Goal: Complete application form: Complete application form

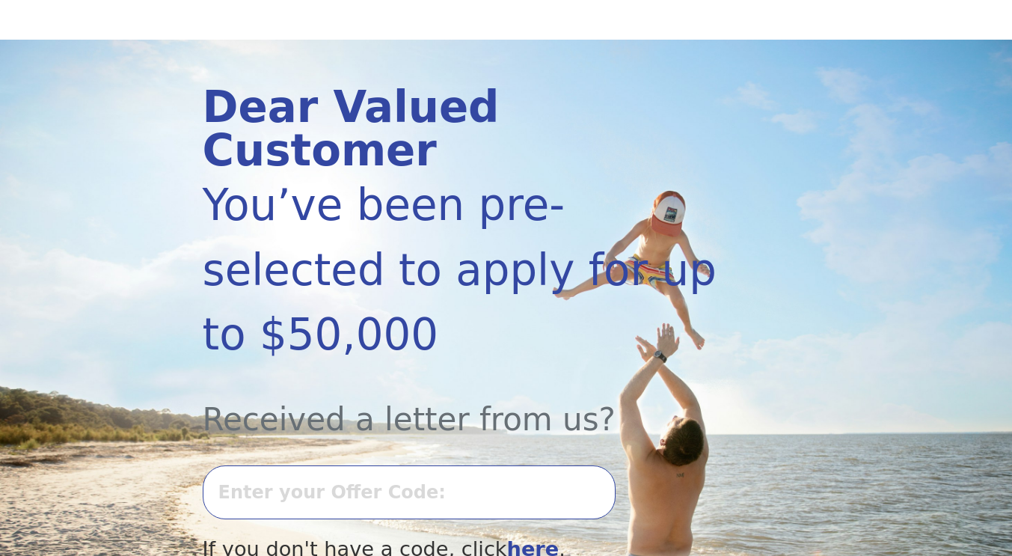
scroll to position [224, 0]
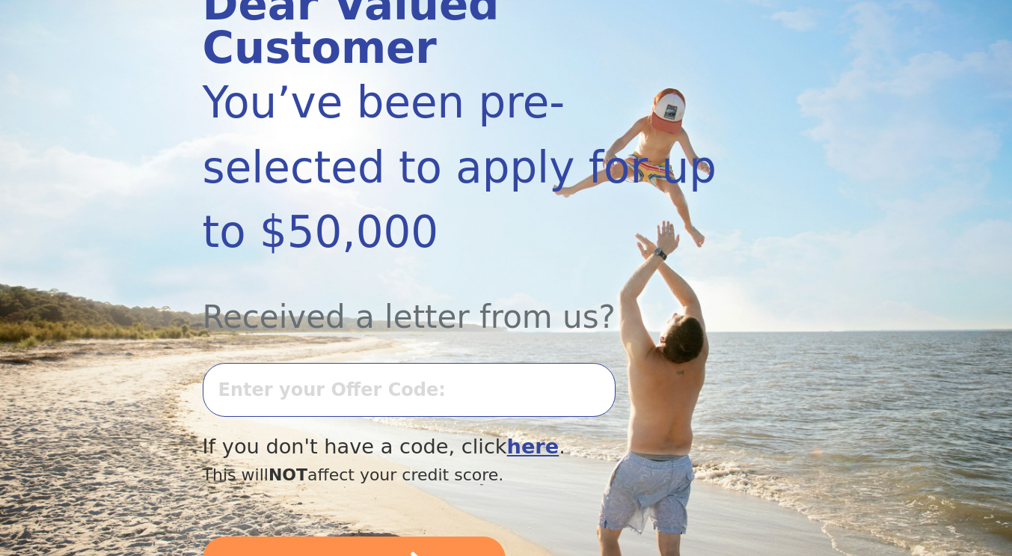
click at [454, 363] on input "text" at bounding box center [409, 390] width 413 height 54
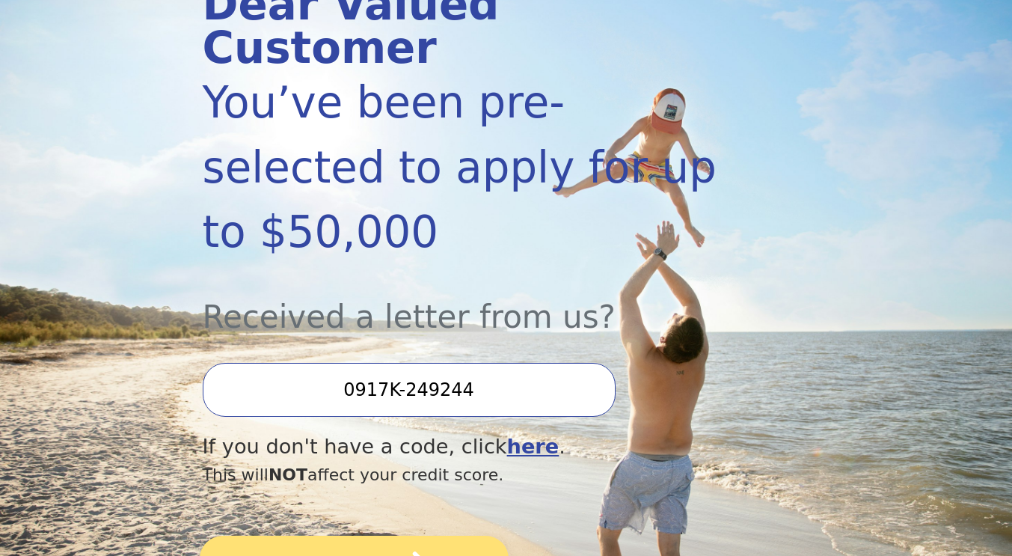
type input "0917K-249244"
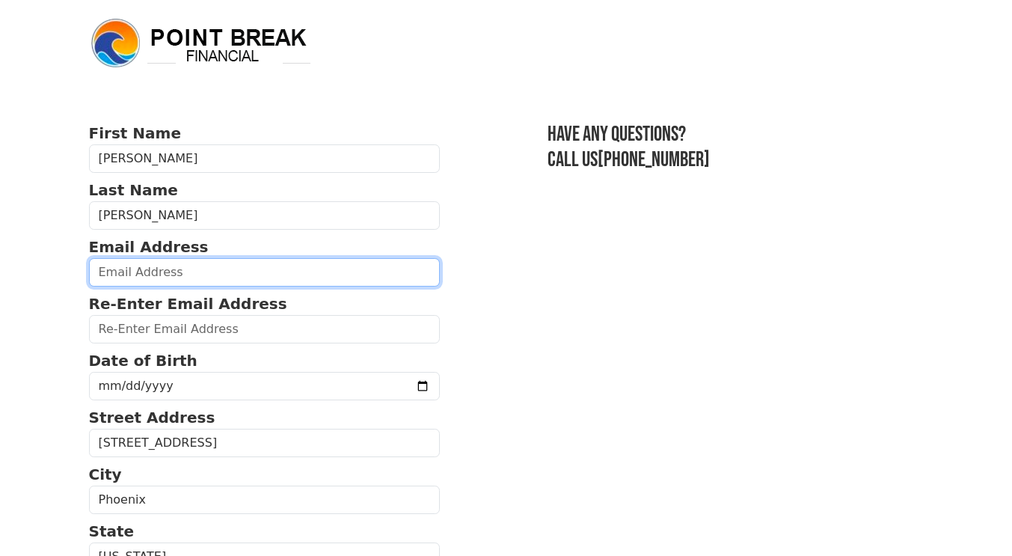
click at [150, 270] on input "email" at bounding box center [265, 272] width 352 height 28
type input "viridiana_morales@icloud.com"
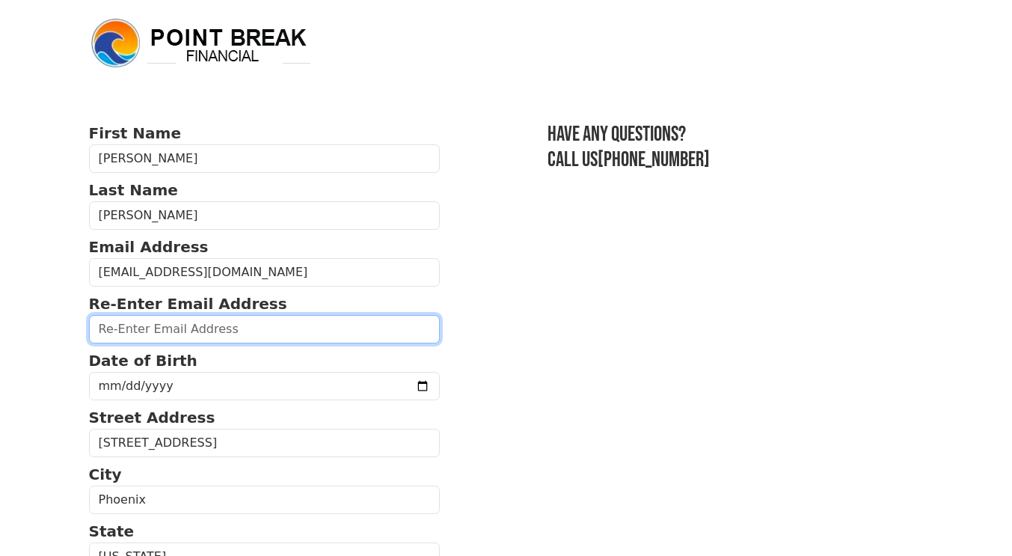
click at [238, 323] on input "email" at bounding box center [265, 329] width 352 height 28
type input "viridiana_morales@icloud.com"
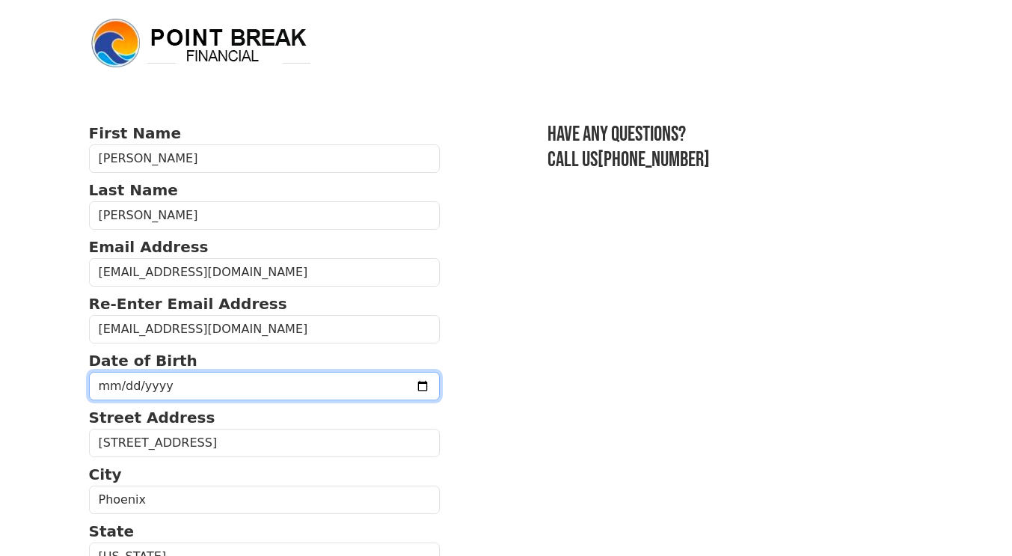
click at [100, 388] on input "date" at bounding box center [265, 386] width 352 height 28
click at [201, 379] on input "date" at bounding box center [265, 386] width 352 height 28
click at [106, 382] on input "date" at bounding box center [265, 386] width 352 height 28
type input "0018-05-04"
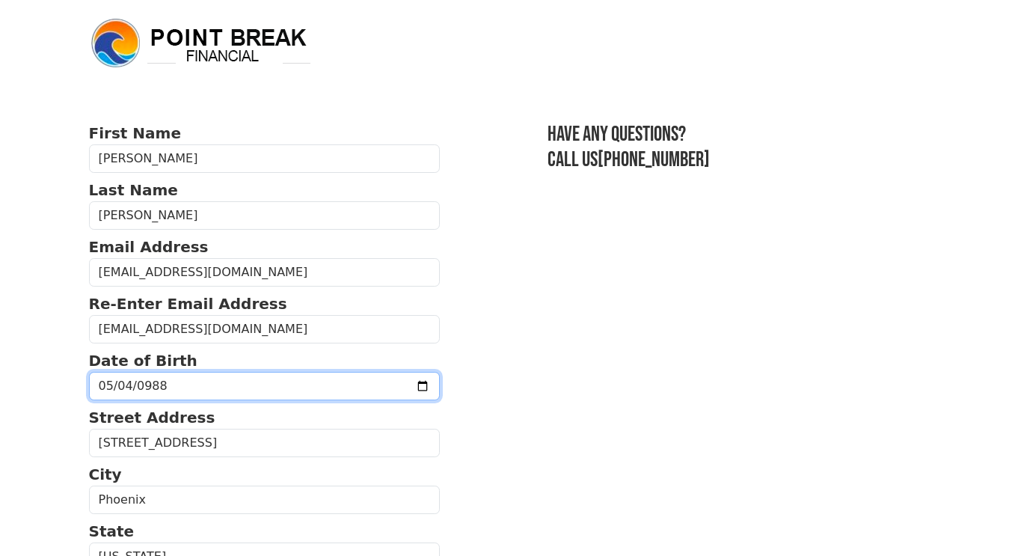
click at [147, 381] on input "0988-05-04" at bounding box center [265, 386] width 352 height 28
type input "98819-05-04"
type input "1988-05-04"
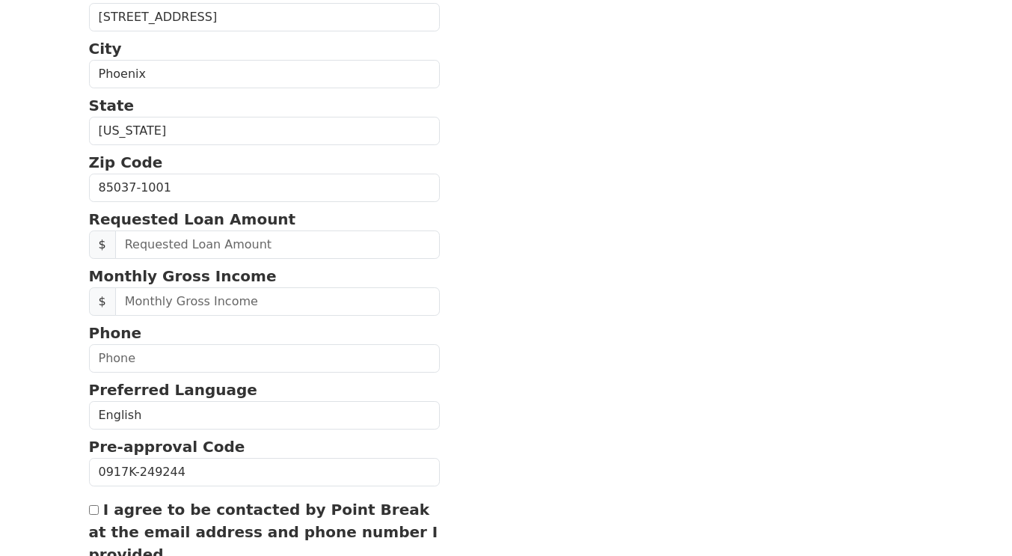
scroll to position [449, 0]
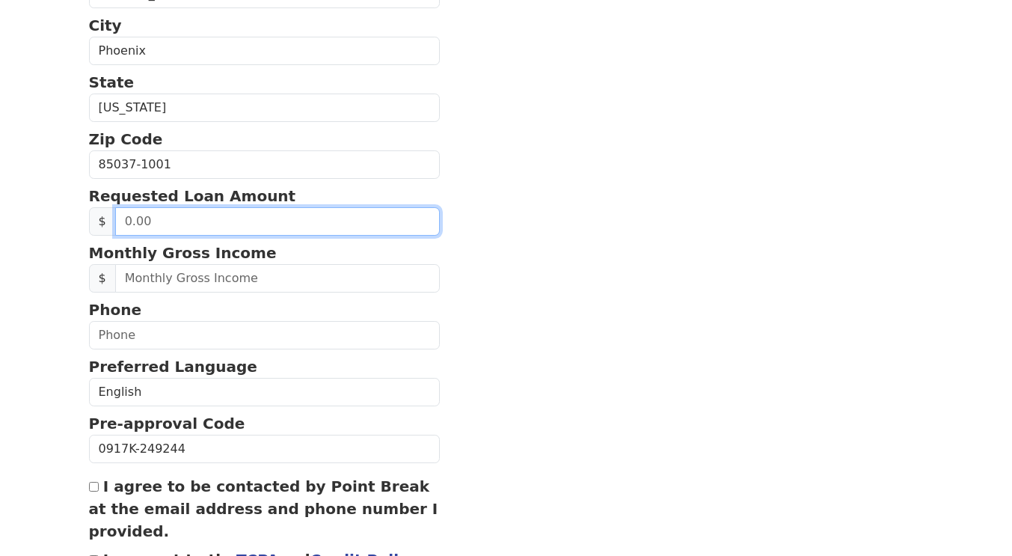
click at [238, 227] on input "text" at bounding box center [278, 221] width 326 height 28
type input "50,000.00"
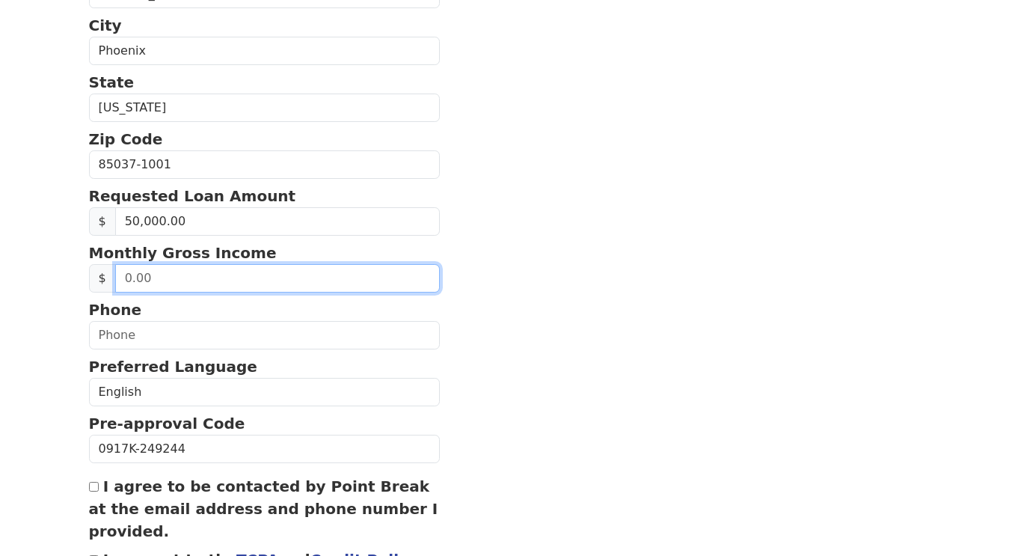
click at [290, 278] on input "text" at bounding box center [278, 278] width 326 height 28
type input "17,000.00"
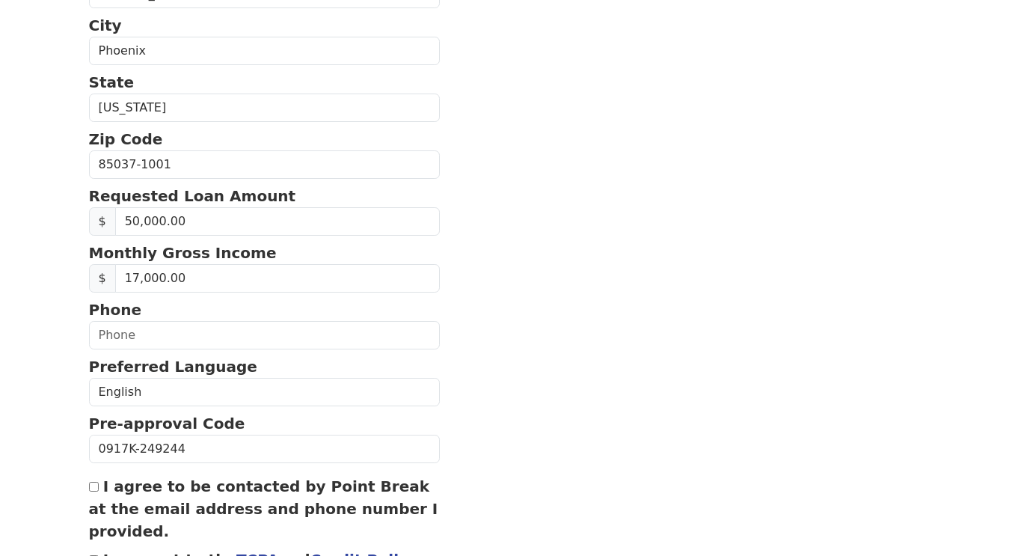
click at [193, 313] on form "First Name Ricardo Last Name Avila Hurtado Email Address viridiana_morales@iclo…" at bounding box center [265, 161] width 352 height 977
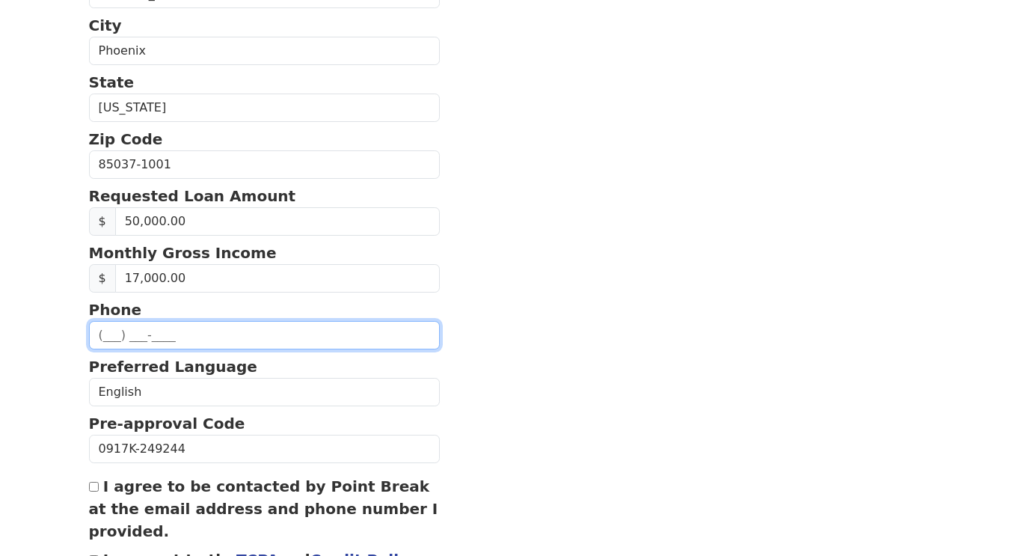
click at [187, 329] on input "text" at bounding box center [265, 335] width 352 height 28
type input "(425) 761-1147"
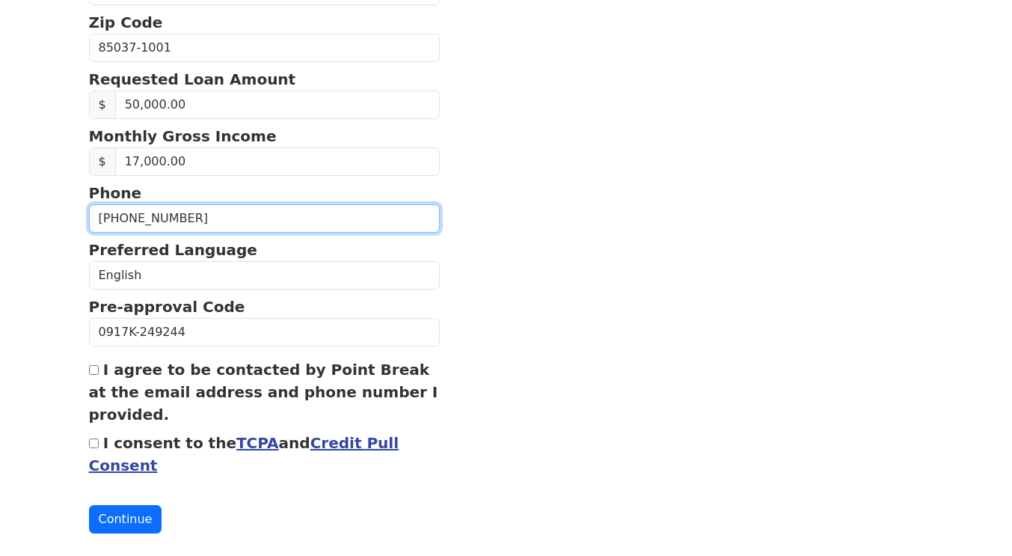
scroll to position [588, 0]
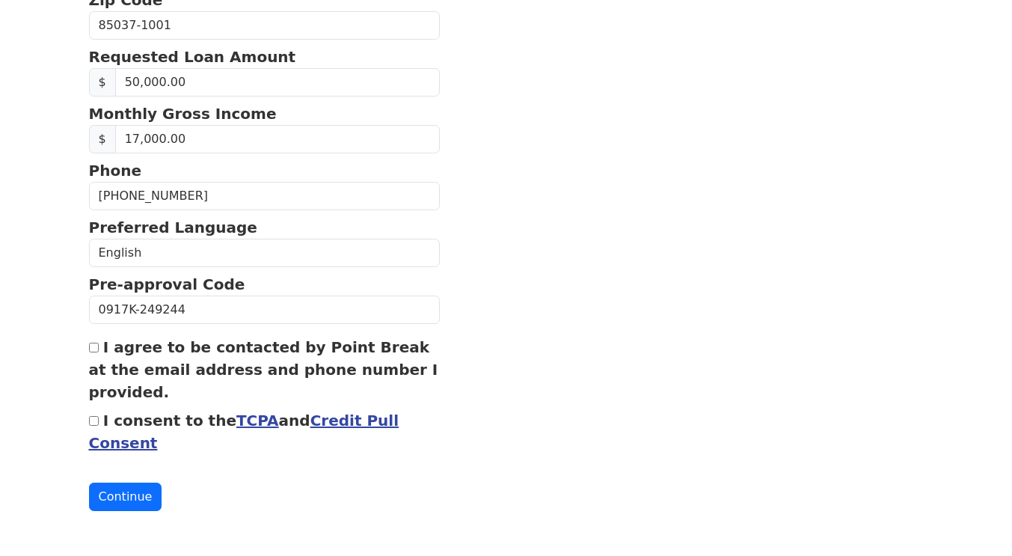
click at [92, 350] on input "I agree to be contacted by Point Break at the email address and phone number I …" at bounding box center [94, 348] width 10 height 10
checkbox input "true"
click at [93, 425] on input "I consent to the TCPA and Credit Pull Consent" at bounding box center [94, 421] width 10 height 10
checkbox input "true"
click at [133, 486] on button "Continue" at bounding box center [125, 497] width 73 height 28
